Goal: Information Seeking & Learning: Learn about a topic

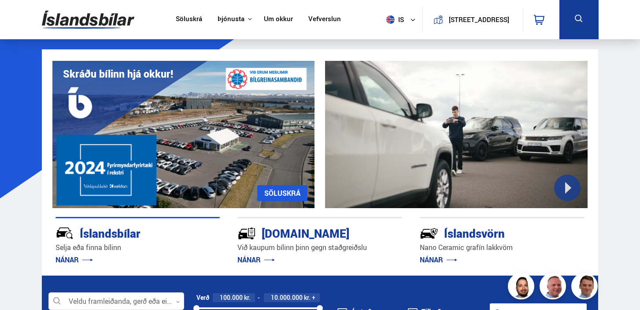
click at [35, 118] on section "Nano Ceramic vörn NÁNAR UM ÍSLANDSVÖRN Skráðu bílinn hjá okkur! SÖLUSKRÁ Við ka…" at bounding box center [320, 162] width 571 height 226
drag, startPoint x: 590, startPoint y: 135, endPoint x: 614, endPoint y: 137, distance: 24.3
click at [590, 135] on div "Skráðu bílinn hjá okkur! [GEOGRAPHIC_DATA]" at bounding box center [320, 128] width 557 height 159
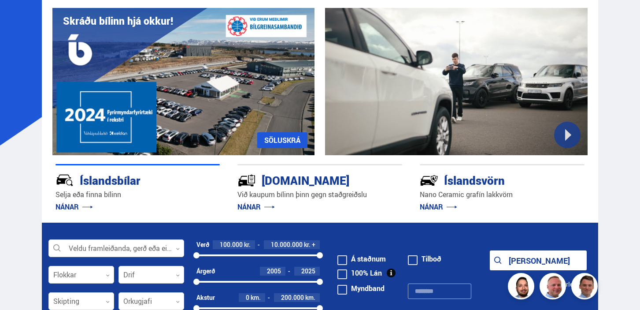
click at [594, 147] on div "Skráðu bílinn hjá okkur! [GEOGRAPHIC_DATA]" at bounding box center [320, 75] width 557 height 159
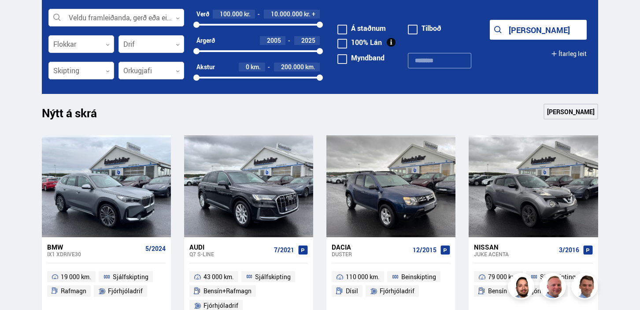
scroll to position [285, 0]
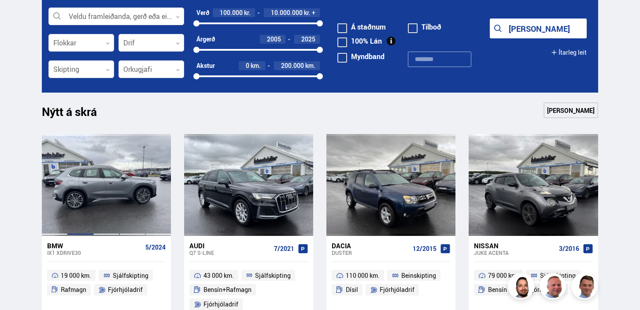
click at [79, 192] on div at bounding box center [80, 184] width 26 height 101
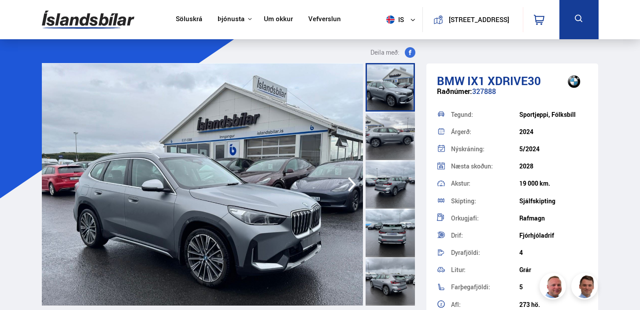
click at [375, 138] on div at bounding box center [390, 136] width 49 height 48
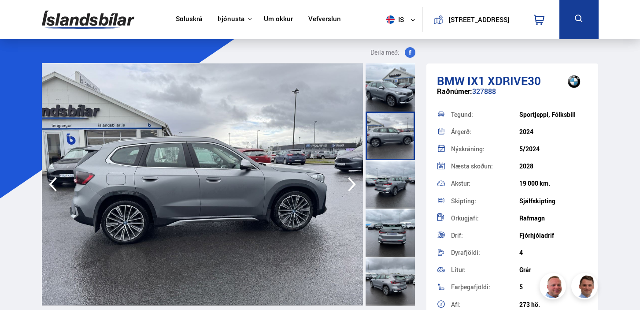
click at [402, 221] on div at bounding box center [390, 233] width 49 height 48
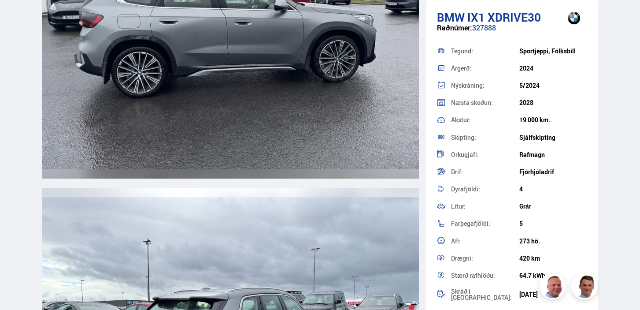
scroll to position [1571, 0]
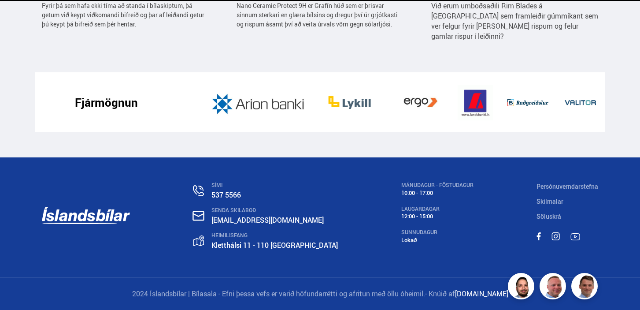
scroll to position [285, 0]
